Goal: Task Accomplishment & Management: Manage account settings

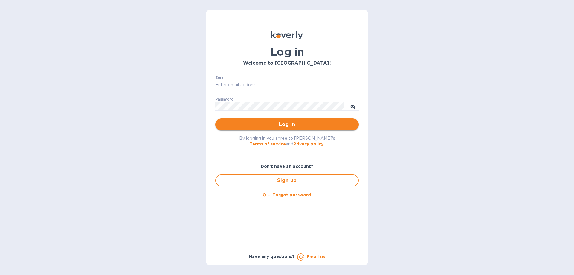
type input "[EMAIL_ADDRESS][DOMAIN_NAME]"
click at [312, 124] on span "Log in" at bounding box center [287, 124] width 134 height 7
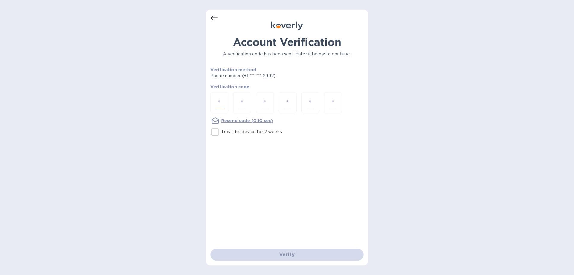
click at [216, 99] on input "number" at bounding box center [219, 102] width 8 height 11
click at [241, 131] on p "Trust this device for 2 weeks" at bounding box center [251, 131] width 61 height 6
click at [221, 131] on input "Trust this device for 2 weeks" at bounding box center [215, 132] width 13 height 13
checkbox input "true"
click at [224, 103] on div at bounding box center [219, 102] width 18 height 21
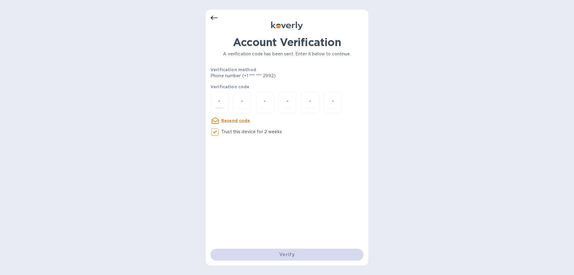
type input "8"
type input "9"
type input "3"
type input "8"
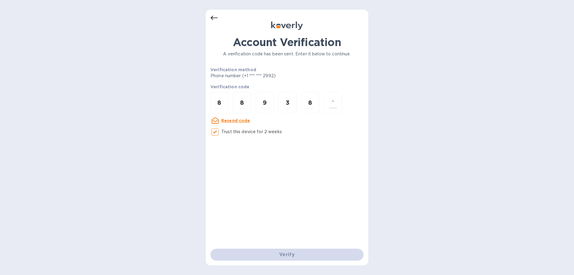
type input "5"
